Goal: Task Accomplishment & Management: Manage account settings

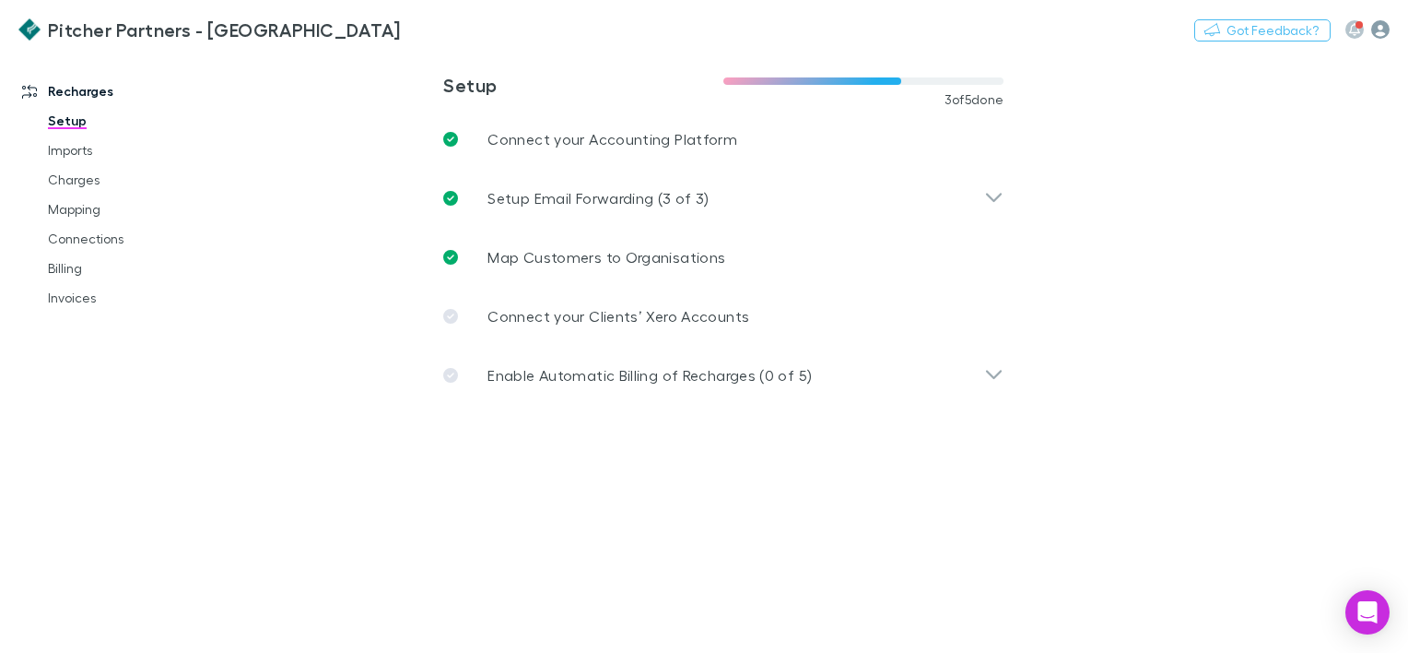
click at [1380, 26] on icon "button" at bounding box center [1380, 29] width 18 height 18
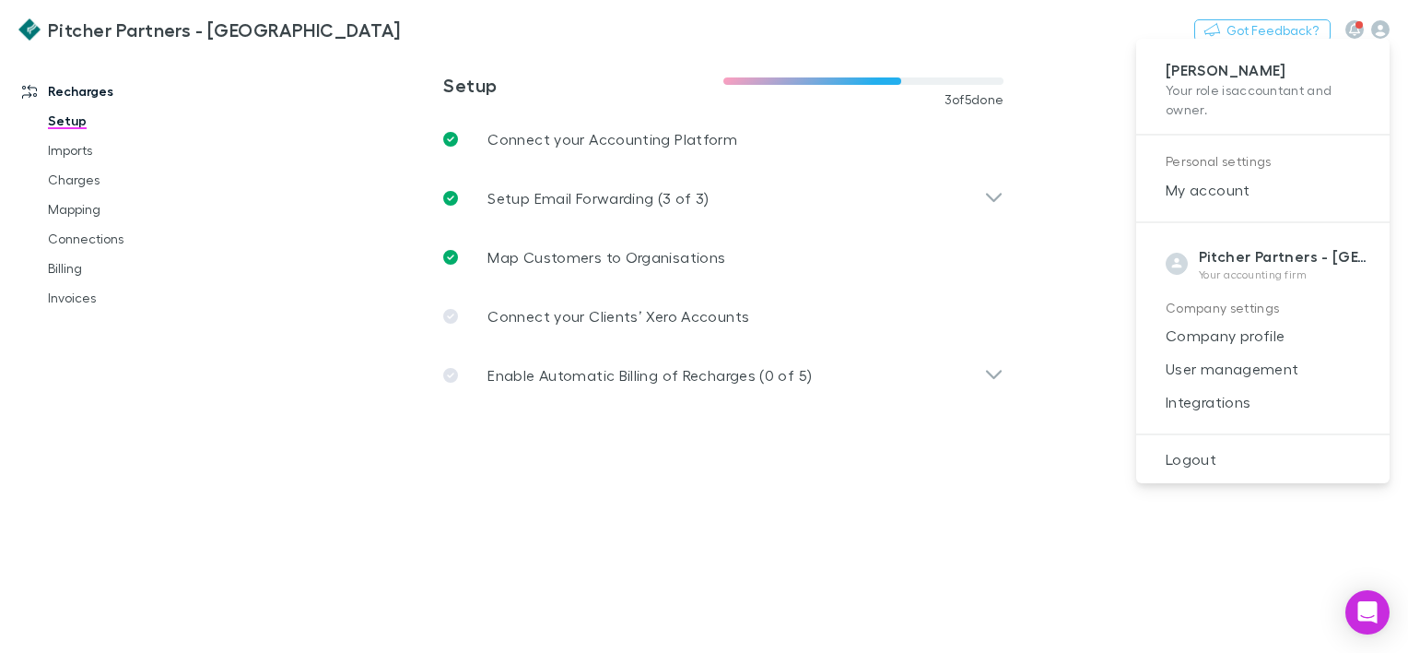
click at [1334, 11] on div at bounding box center [704, 326] width 1408 height 653
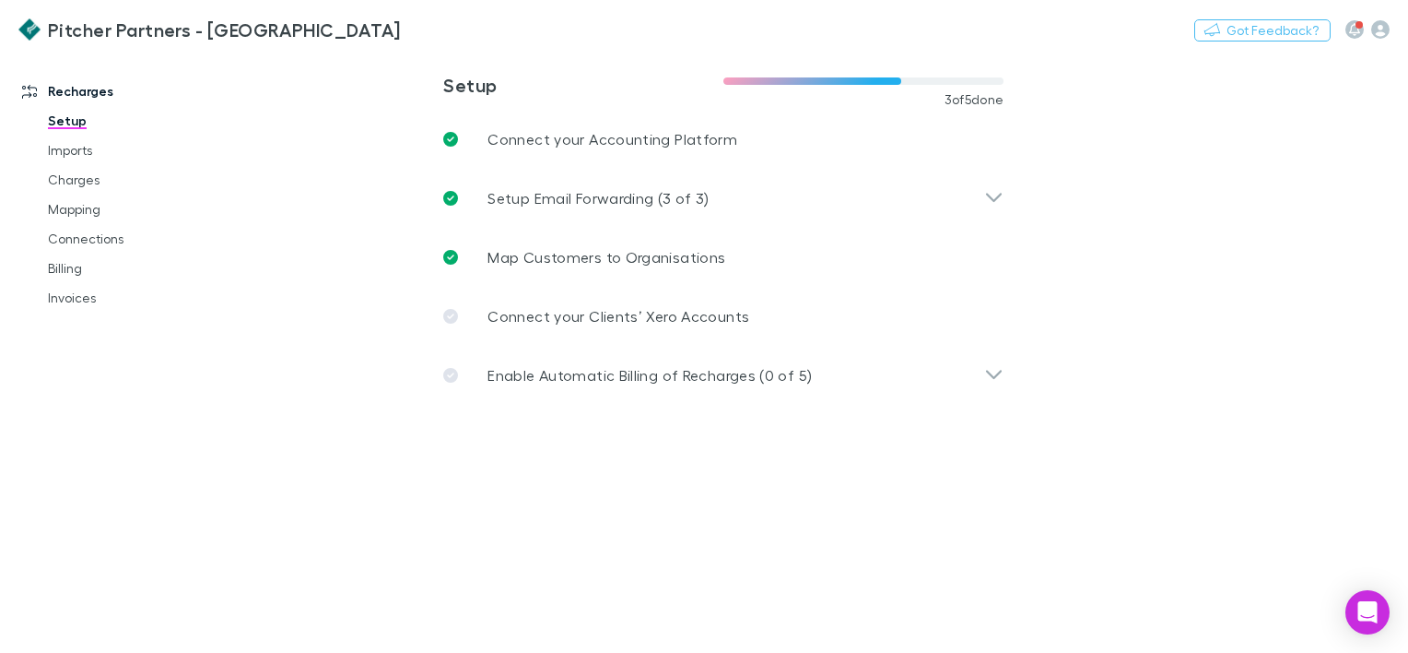
click at [1386, 26] on icon "button" at bounding box center [1380, 29] width 18 height 18
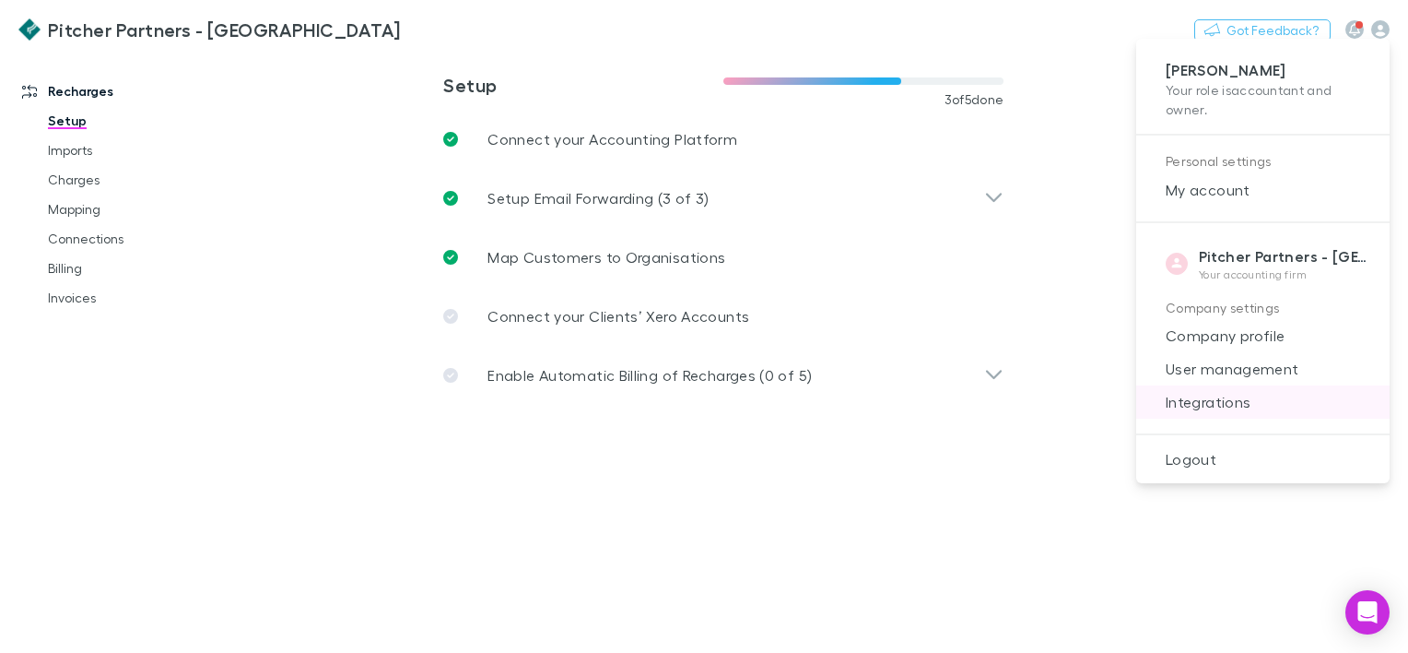
click at [1225, 409] on span "Integrations" at bounding box center [1263, 402] width 224 height 22
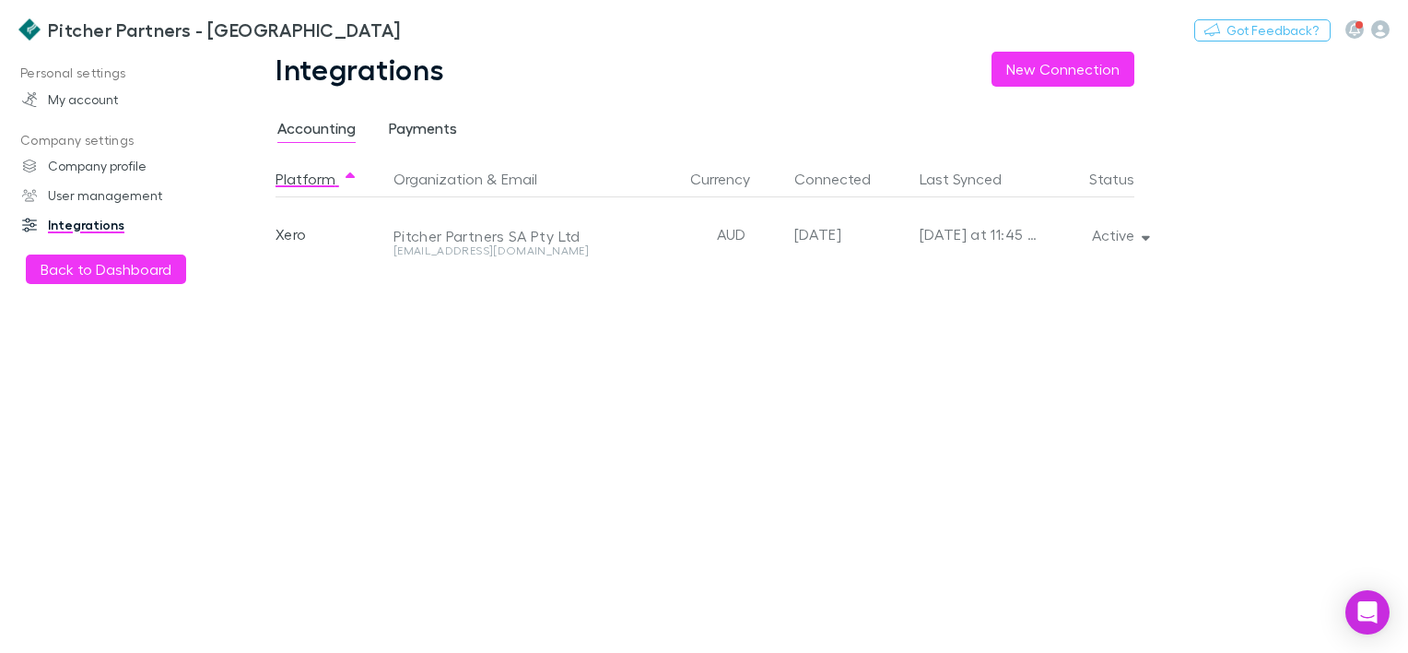
click at [439, 122] on span "Payments" at bounding box center [423, 131] width 68 height 24
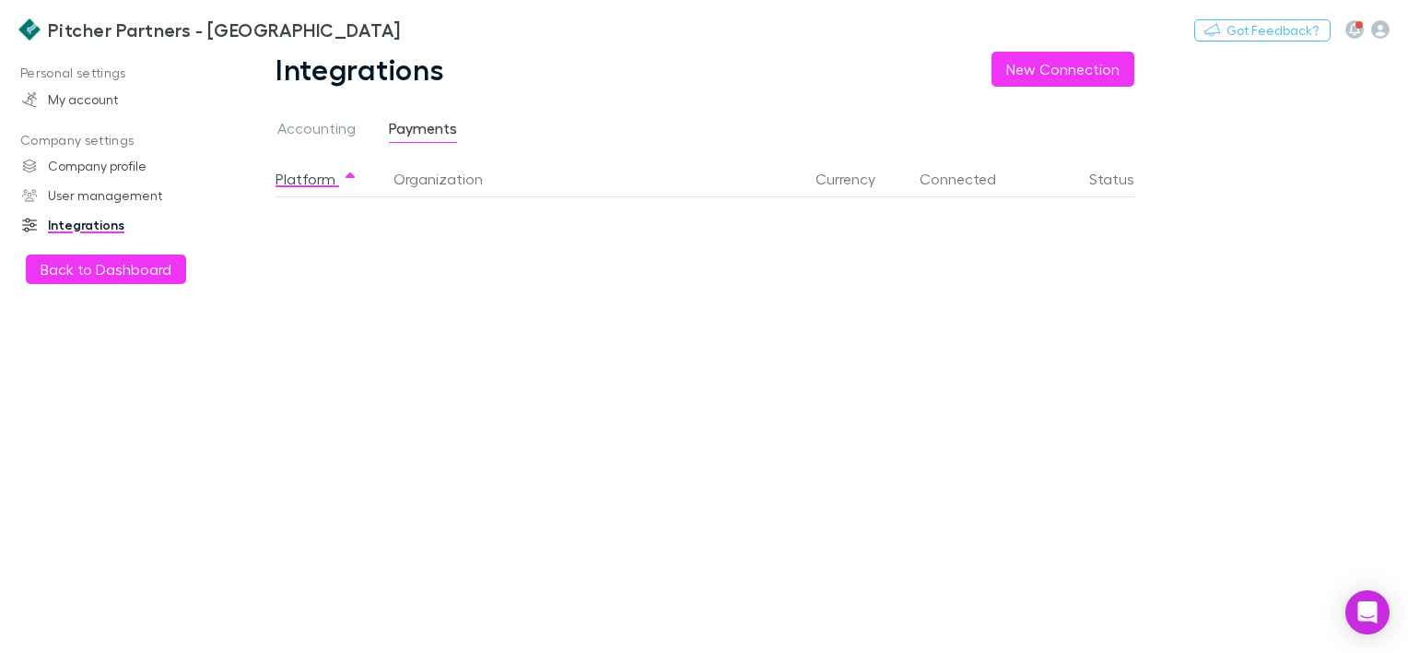
click at [418, 135] on span "Payments" at bounding box center [423, 131] width 68 height 24
click at [1038, 74] on button "New Connection" at bounding box center [1063, 69] width 143 height 35
